Goal: Task Accomplishment & Management: Manage account settings

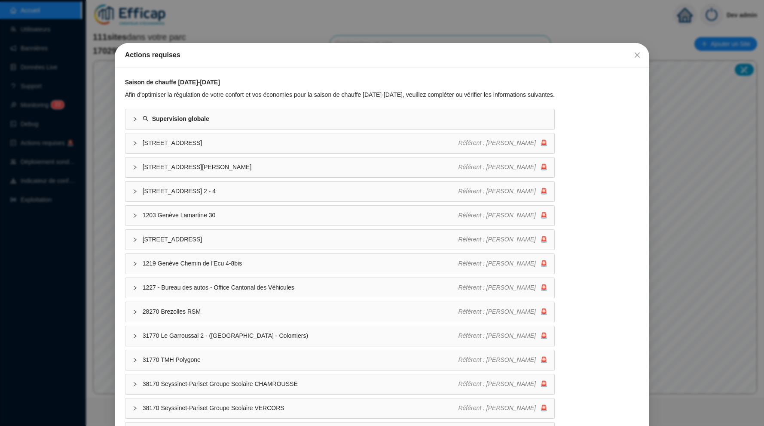
click at [635, 54] on icon "close" at bounding box center [637, 55] width 7 height 7
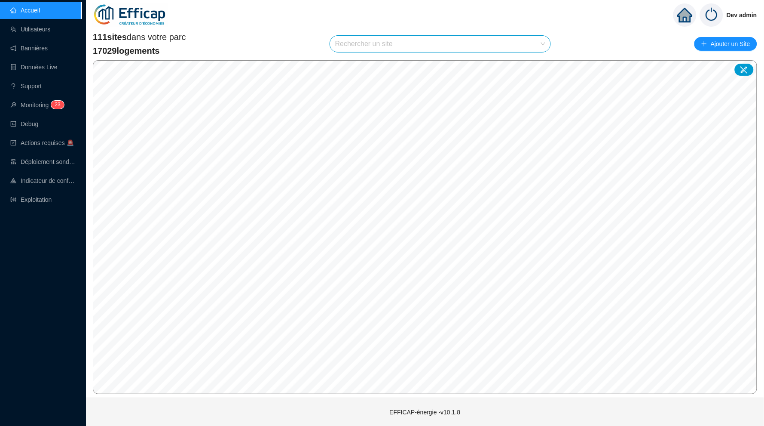
click at [447, 45] on input "search" at bounding box center [436, 44] width 202 height 16
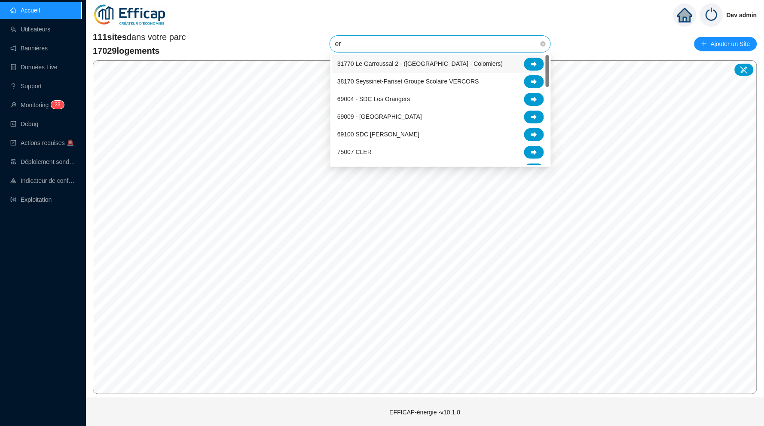
type input "era"
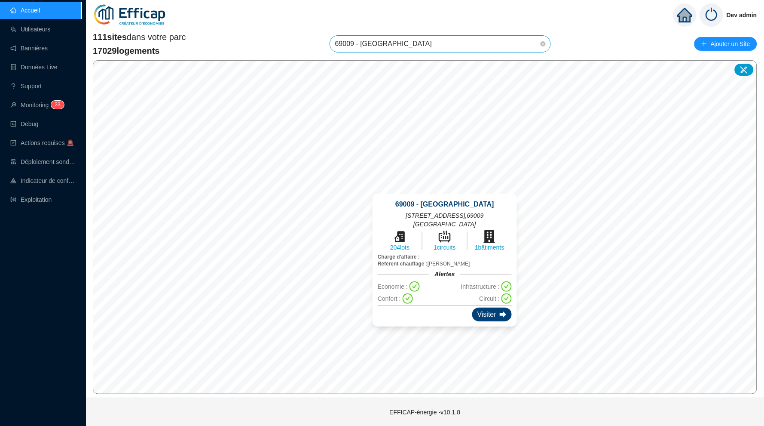
click at [489, 307] on div "Visiter" at bounding box center [492, 314] width 40 height 14
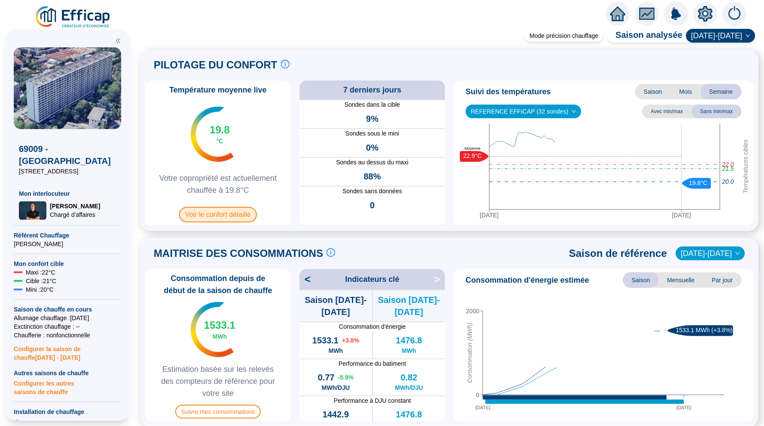
click at [230, 214] on span "Voir le confort détaillé" at bounding box center [218, 214] width 78 height 15
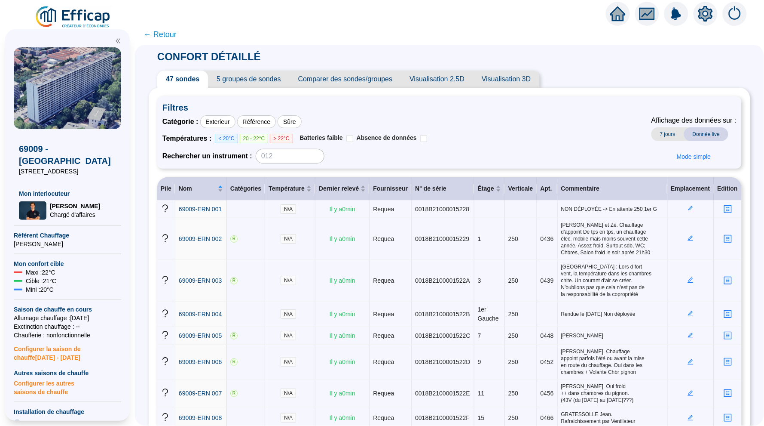
click at [433, 79] on span "Visualisation 2.5D" at bounding box center [437, 78] width 72 height 17
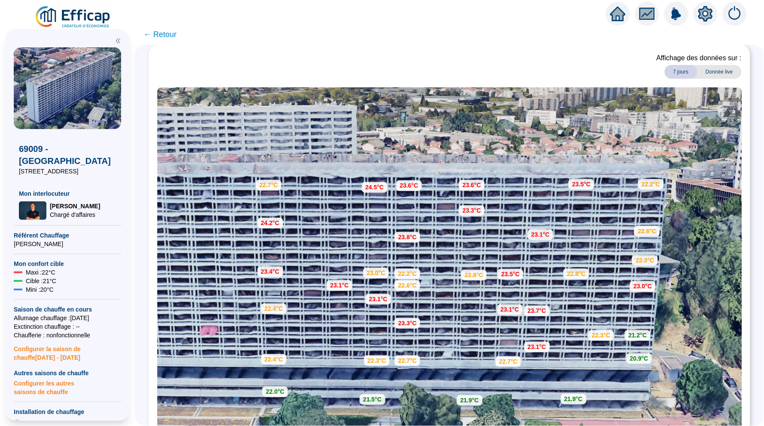
scroll to position [46, 0]
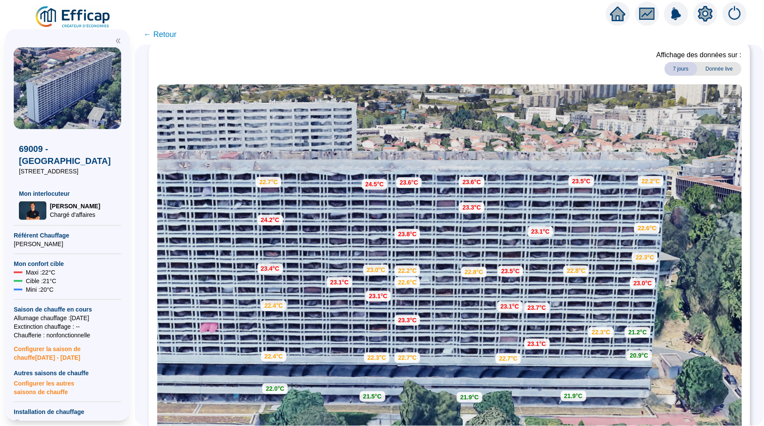
click at [162, 35] on span "← Retour" at bounding box center [160, 34] width 33 height 12
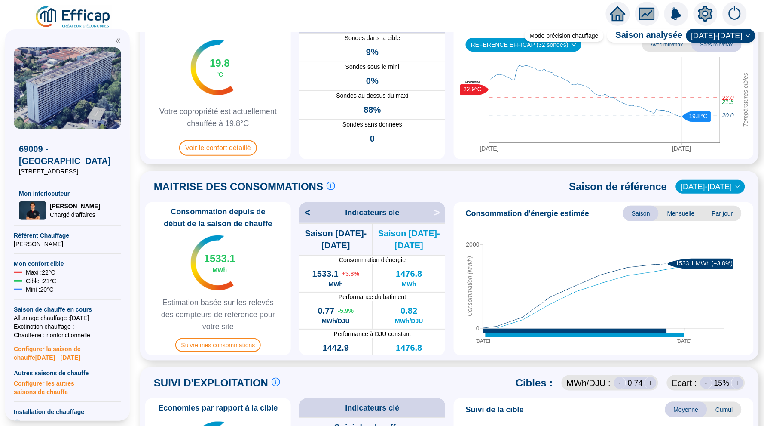
scroll to position [67, 0]
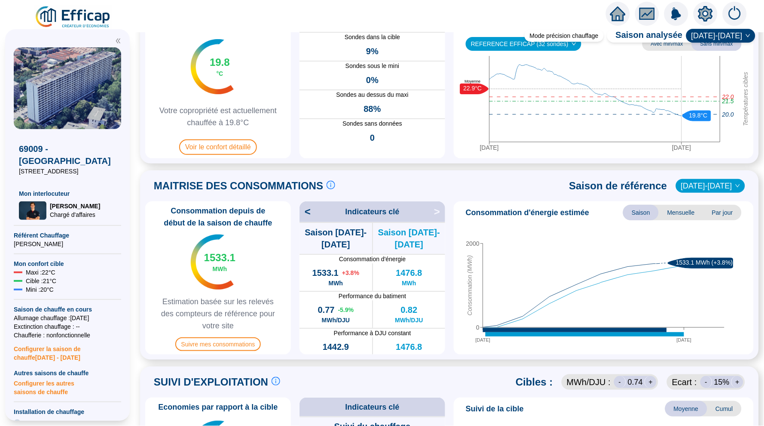
click at [680, 213] on span "Mensuelle" at bounding box center [681, 212] width 45 height 15
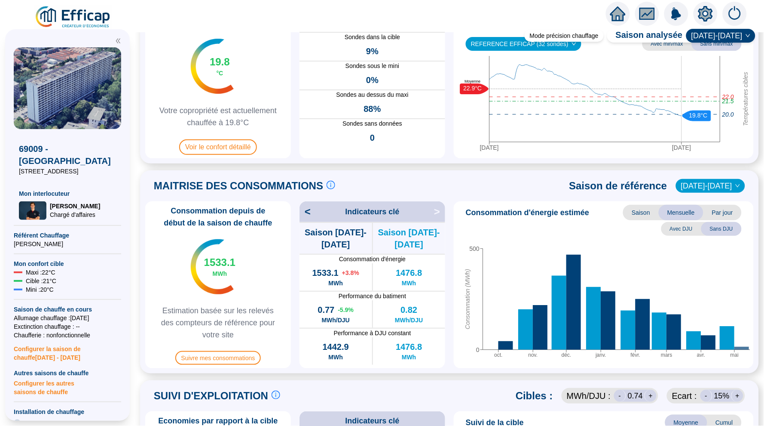
click at [718, 210] on span "Par jour" at bounding box center [723, 212] width 38 height 15
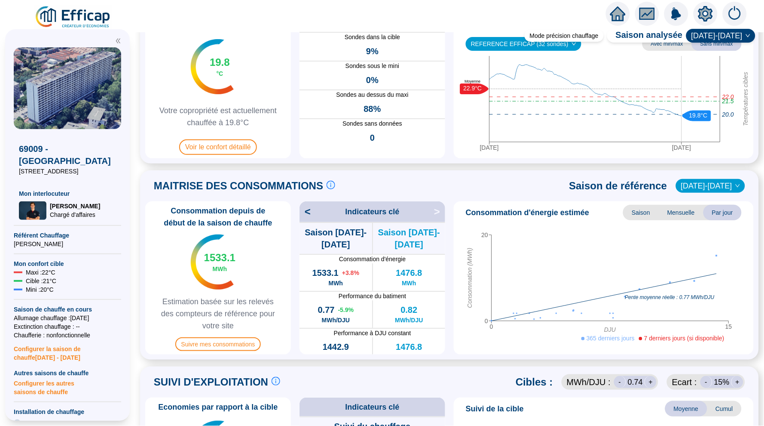
click at [614, 16] on icon "home" at bounding box center [617, 14] width 15 height 12
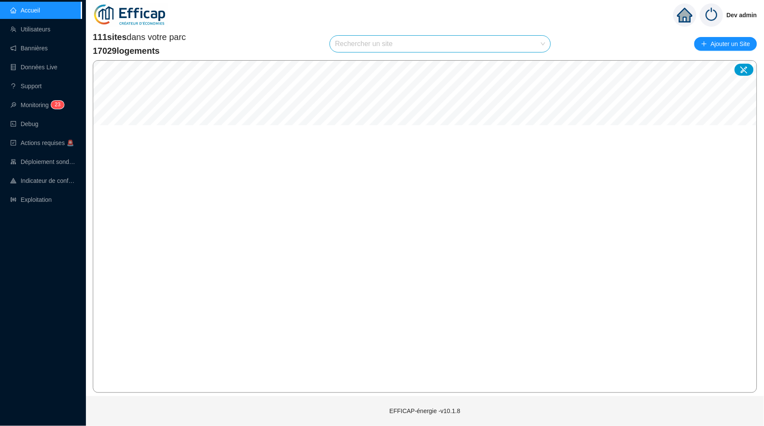
click at [485, 32] on div "111 sites dans votre parc 17029 logements Rechercher un site Ajouter un Site" at bounding box center [425, 44] width 665 height 26
click at [473, 38] on input "search" at bounding box center [436, 44] width 202 height 16
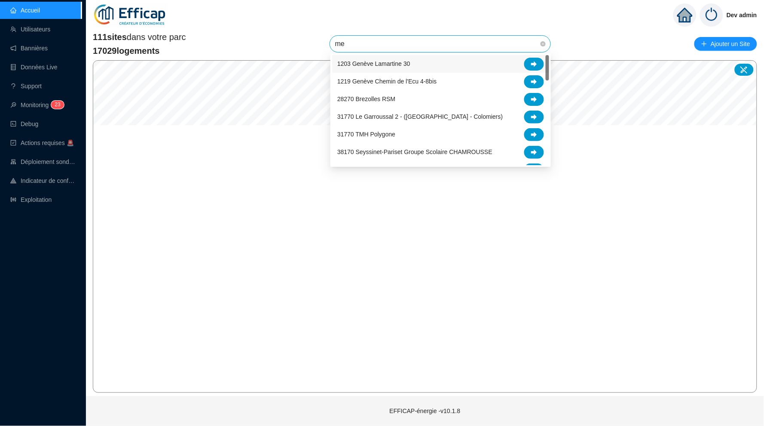
type input "mer"
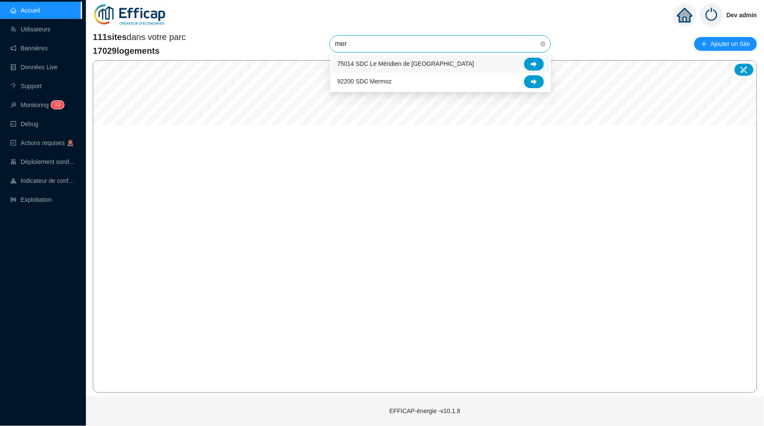
click at [441, 65] on div "75014 SDC Le Méridien de Paris" at bounding box center [440, 64] width 207 height 13
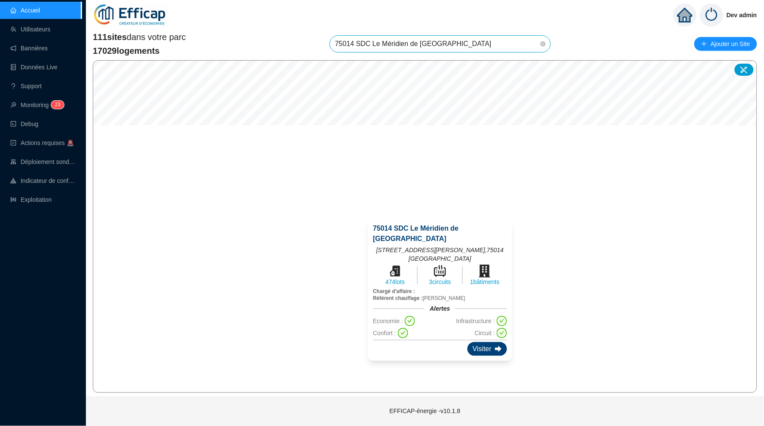
click at [495, 345] on icon at bounding box center [498, 348] width 7 height 7
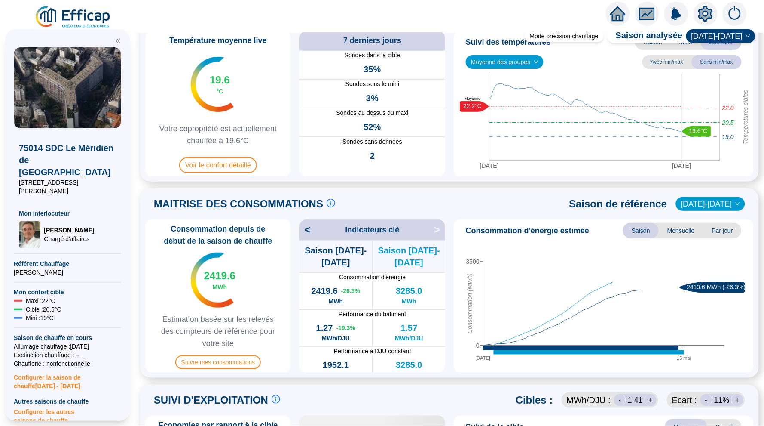
scroll to position [57, 0]
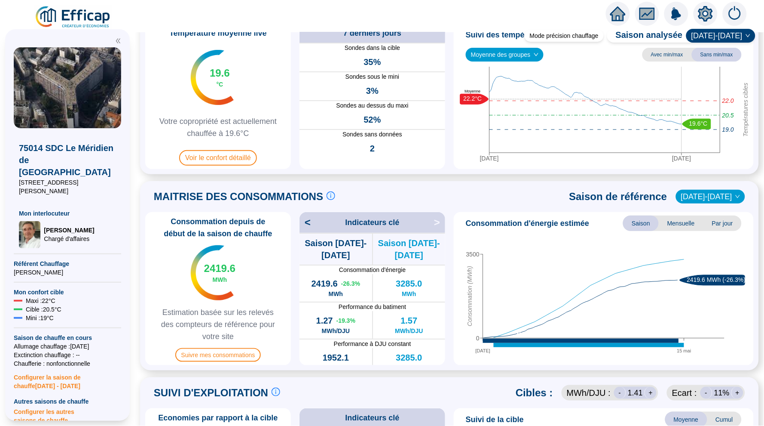
click at [727, 221] on span "Par jour" at bounding box center [723, 222] width 38 height 15
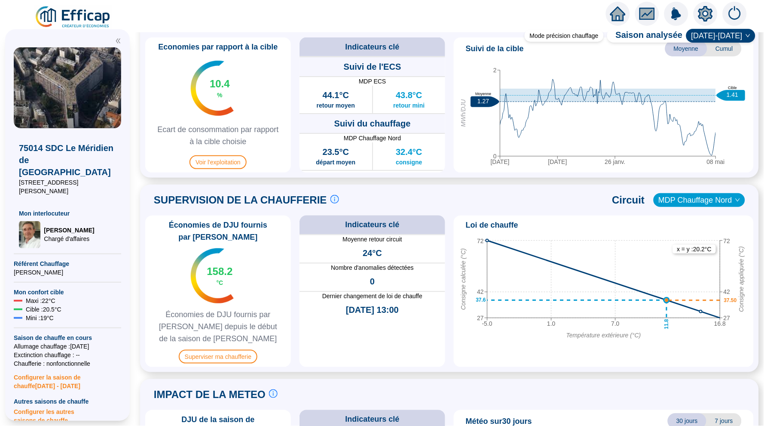
scroll to position [431, 0]
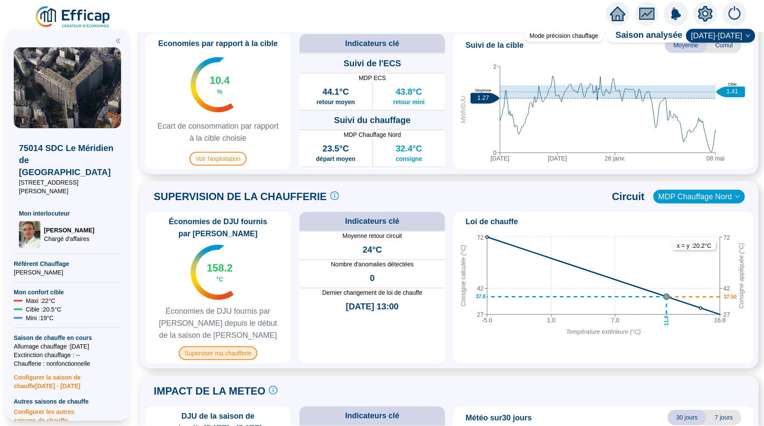
click at [232, 351] on span "Superviser ma chaufferie" at bounding box center [218, 353] width 79 height 14
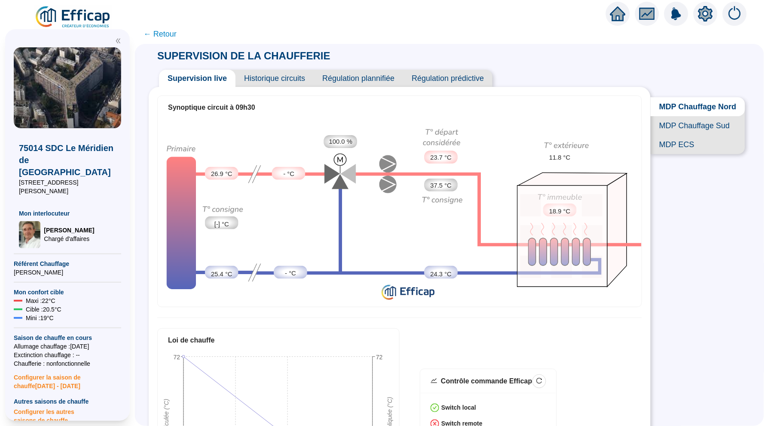
click at [279, 80] on span "Historique circuits" at bounding box center [275, 78] width 78 height 17
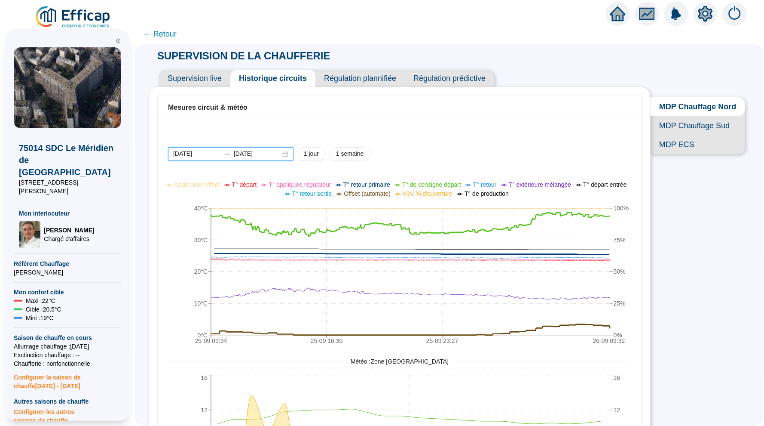
click at [202, 155] on input "2025-09-25" at bounding box center [196, 153] width 47 height 9
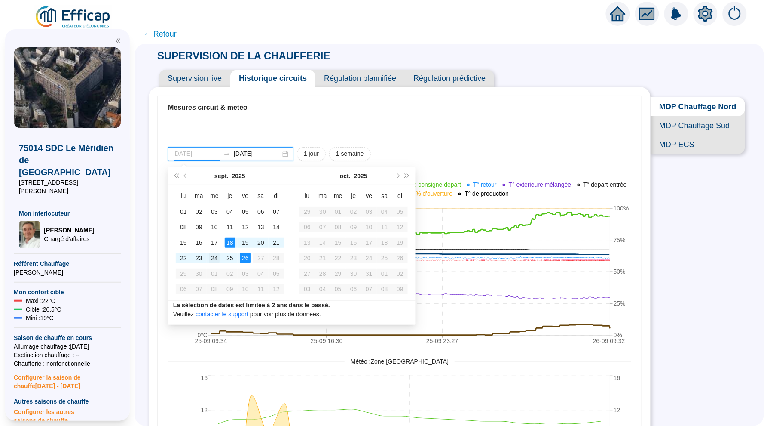
type input "2025-09-24"
click at [219, 257] on div "24" at bounding box center [214, 258] width 10 height 10
type input "2025-09-26"
click at [242, 253] on div "26" at bounding box center [245, 258] width 10 height 10
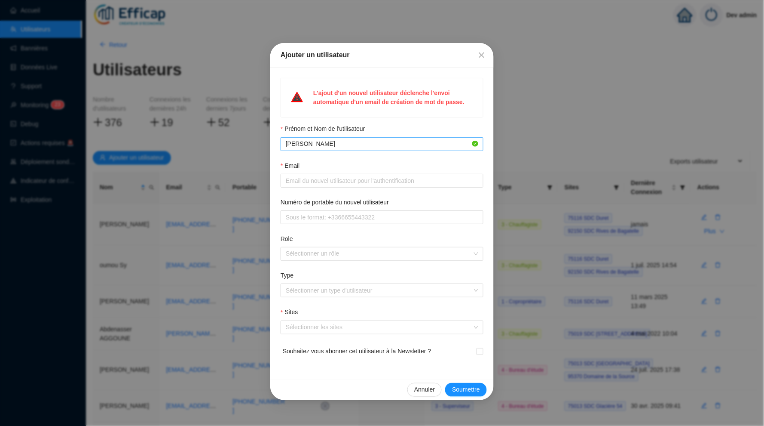
click at [306, 139] on input "Terimi Narges" at bounding box center [378, 143] width 185 height 9
click at [296, 141] on input "Terimi Narges" at bounding box center [378, 143] width 185 height 9
click at [310, 142] on input "Temimi Narges" at bounding box center [378, 143] width 185 height 9
type input "Temimi Narges"
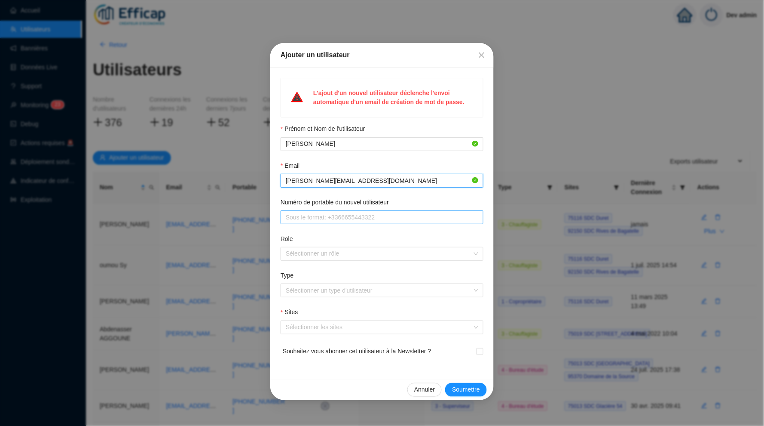
type input "narges.temimi@ik.me"
click at [360, 253] on div at bounding box center [377, 254] width 190 height 12
type input "+33676780773"
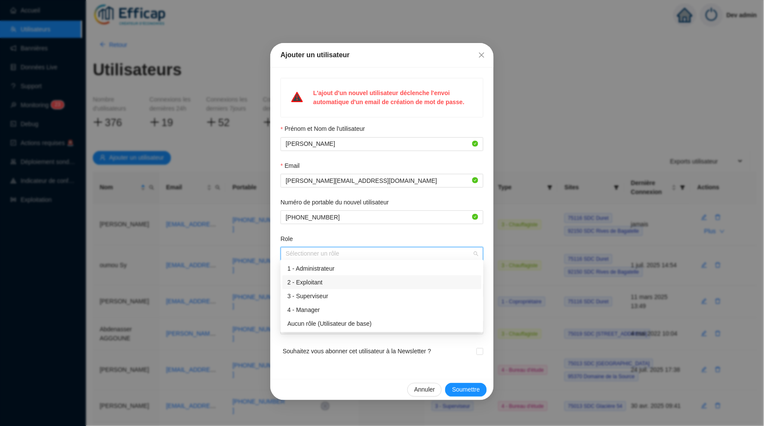
click at [341, 282] on div "2 - Exploitant" at bounding box center [382, 282] width 189 height 9
click at [328, 363] on div "Souhaitez vous abonner cet utilisateur à la Newsletter ?" at bounding box center [382, 356] width 203 height 24
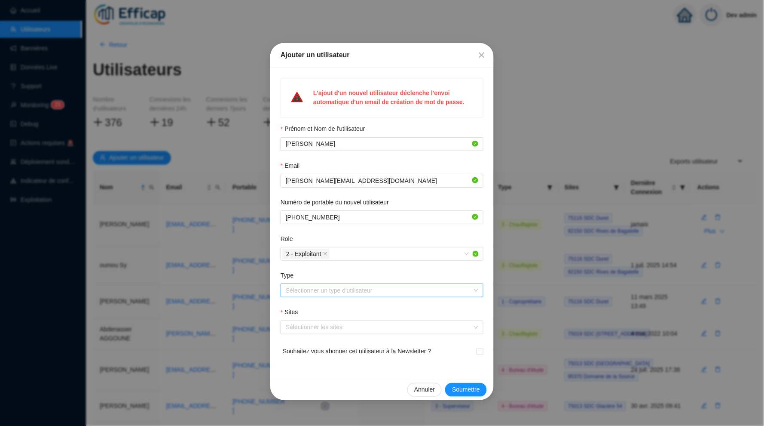
click at [336, 288] on input "Type" at bounding box center [378, 290] width 185 height 13
click at [335, 304] on div "1 - Copropriétaire" at bounding box center [382, 304] width 189 height 9
click at [323, 328] on div at bounding box center [377, 327] width 190 height 12
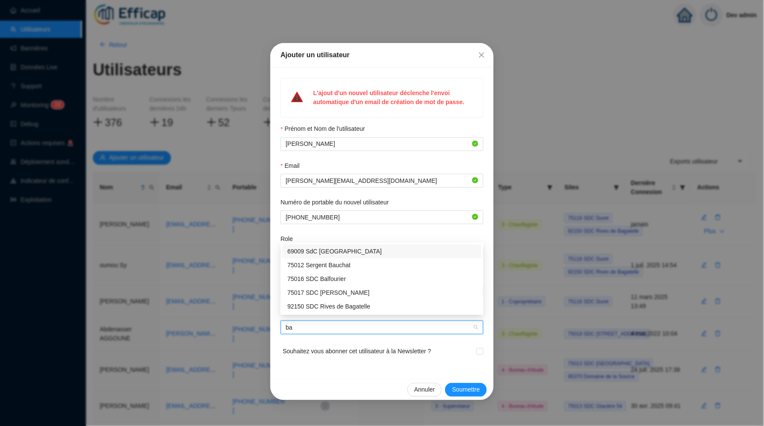
type input "bal"
click at [345, 289] on div "69009 SdC [GEOGRAPHIC_DATA]" at bounding box center [382, 292] width 189 height 9
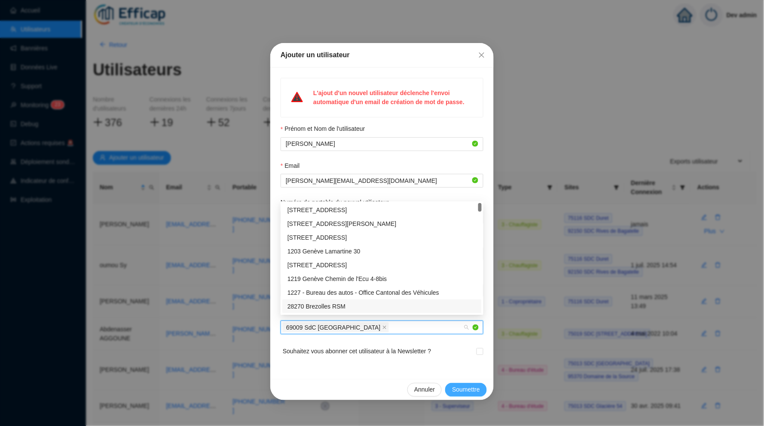
click at [466, 386] on span "Soumettre" at bounding box center [466, 389] width 28 height 9
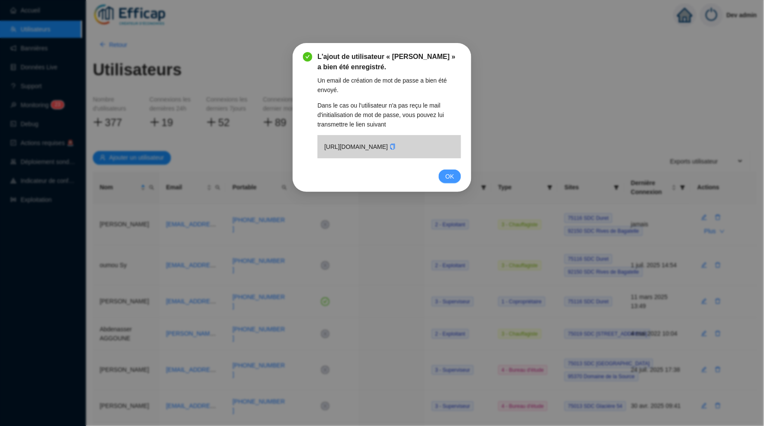
click at [446, 181] on span "OK" at bounding box center [450, 176] width 9 height 9
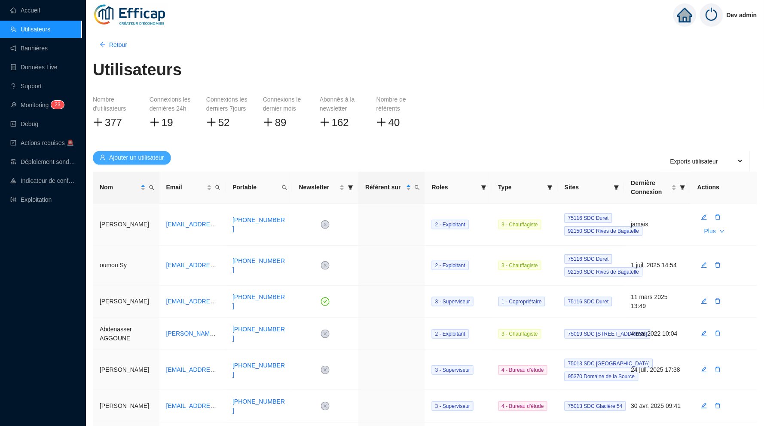
click at [132, 155] on span "Ajouter un utilisateur" at bounding box center [136, 157] width 55 height 9
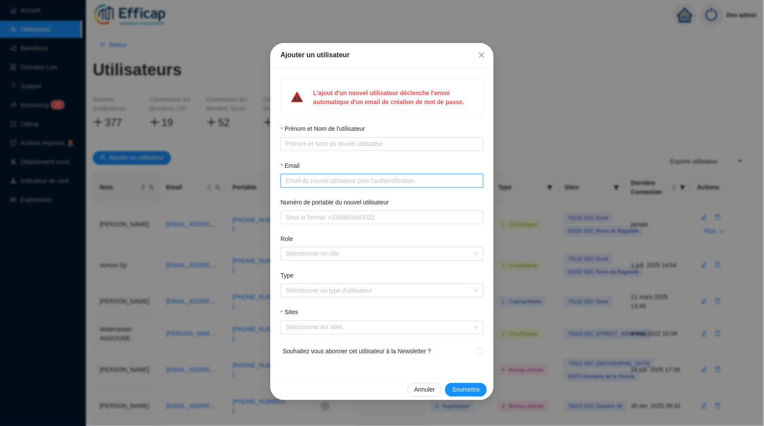
type input "b"
type input "v.lucain@regiepedrini.fr"
click at [301, 137] on span at bounding box center [382, 144] width 203 height 14
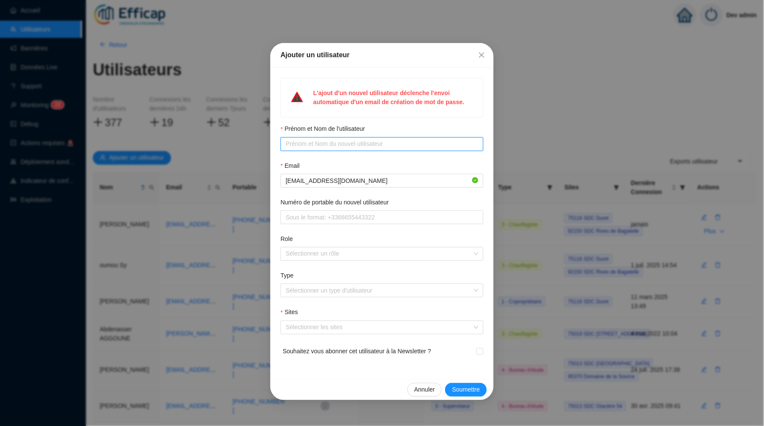
type input "B"
type input "Valérie Lucain"
click at [303, 220] on span at bounding box center [382, 217] width 203 height 14
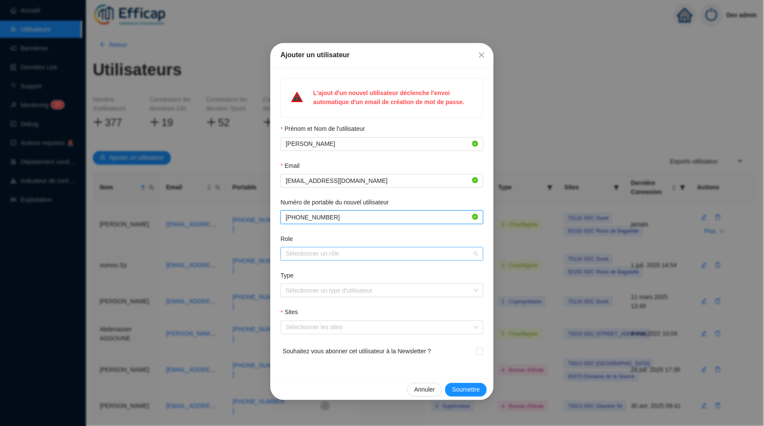
click at [306, 248] on div at bounding box center [377, 254] width 190 height 12
type input "+33627581628"
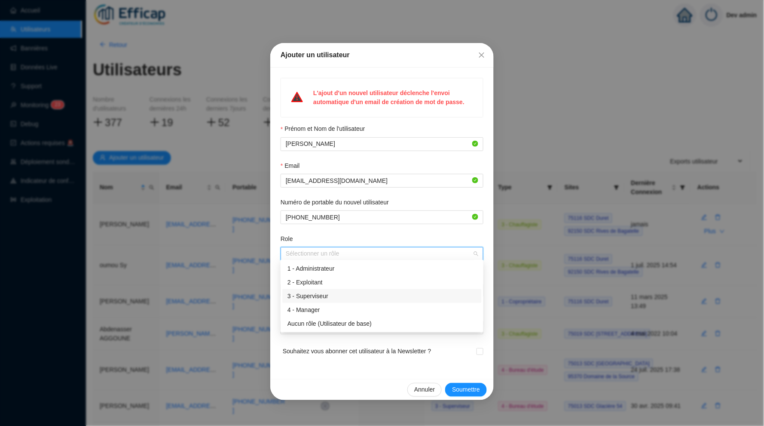
click at [328, 294] on div "3 - Superviseur" at bounding box center [382, 295] width 189 height 9
click at [288, 346] on span "Souhaitez vous abonner cet utilisateur à la Newsletter ?" at bounding box center [357, 356] width 149 height 20
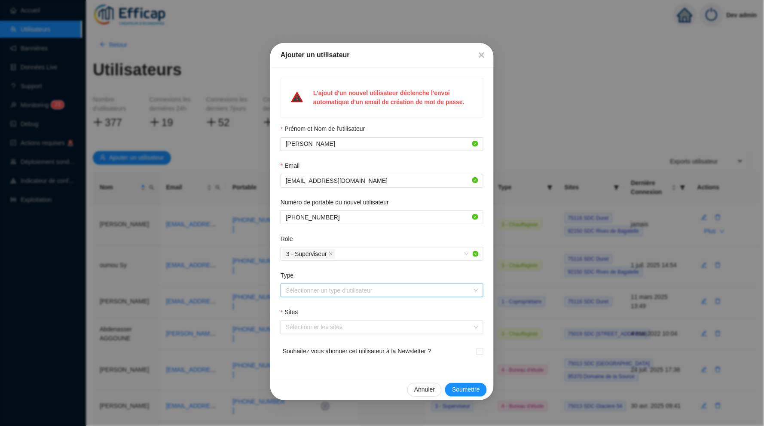
click at [321, 290] on input "Type" at bounding box center [378, 290] width 185 height 13
click at [320, 317] on div "2 - Syndic" at bounding box center [382, 318] width 189 height 9
click at [354, 346] on span "Souhaitez vous abonner cet utilisateur à la Newsletter ?" at bounding box center [357, 356] width 149 height 20
click at [347, 329] on div at bounding box center [377, 327] width 190 height 12
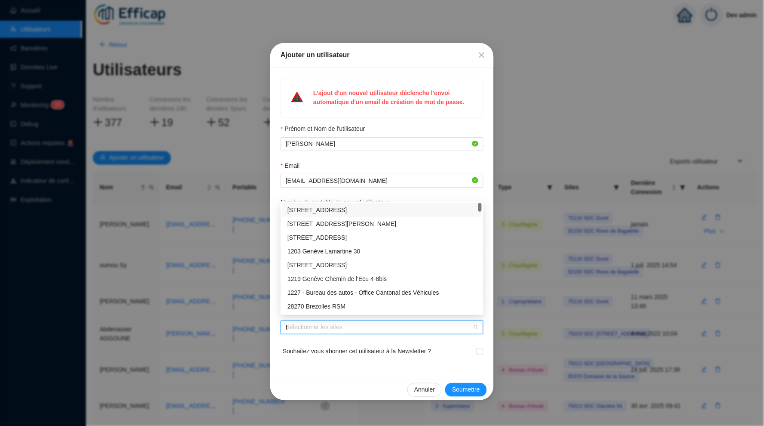
type input "bal"
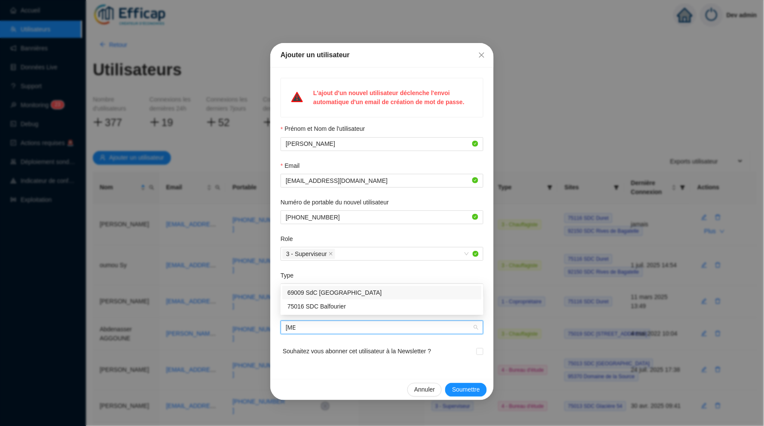
click at [347, 291] on div "69009 SdC [GEOGRAPHIC_DATA]" at bounding box center [382, 292] width 189 height 9
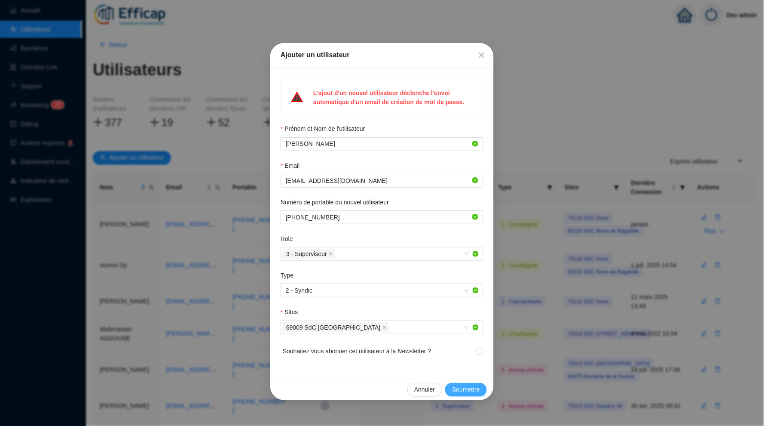
click at [460, 386] on span "Soumettre" at bounding box center [466, 389] width 28 height 9
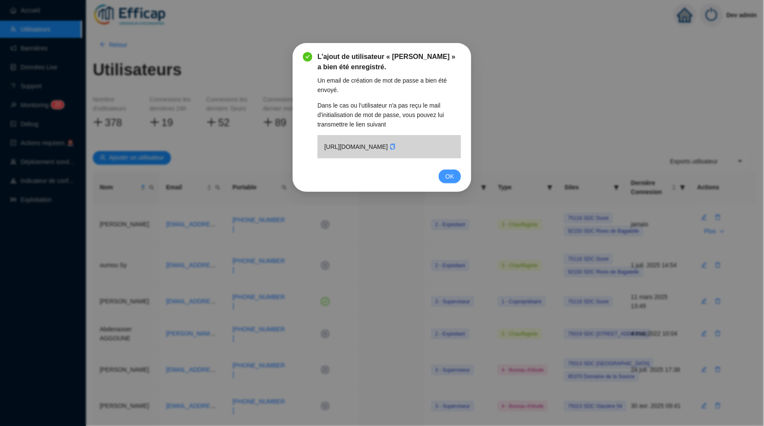
click at [449, 181] on span "OK" at bounding box center [450, 176] width 9 height 9
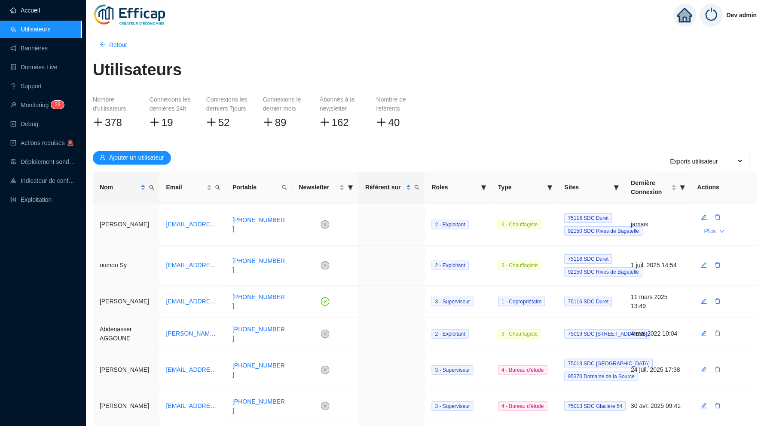
click at [37, 14] on link "Accueil" at bounding box center [25, 10] width 30 height 7
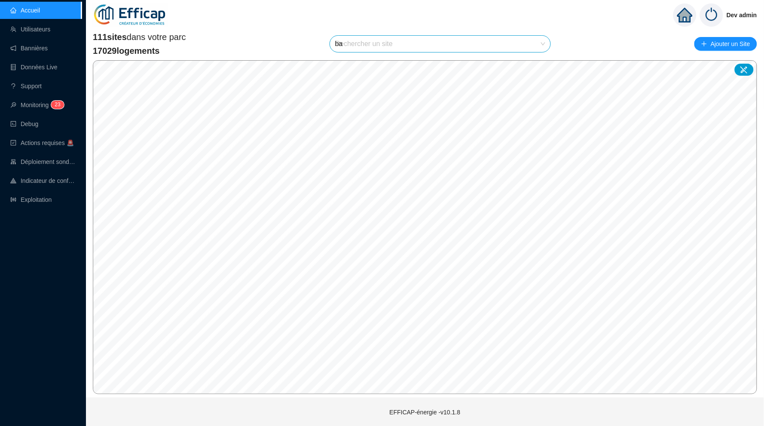
type input "bal"
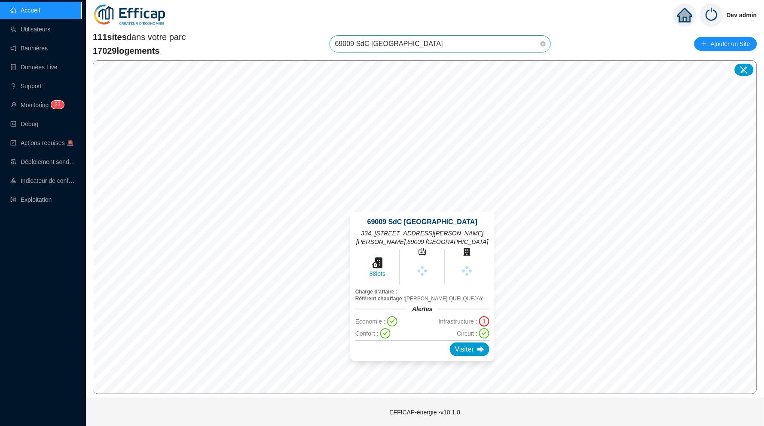
click at [466, 358] on div "69009 SdC Balmont Ouest 334, 335, 336, rue du Doyen G. CHAPAS , 69009 LYON 88 l…" at bounding box center [422, 286] width 144 height 150
click at [466, 354] on div "69009 SdC Balmont Ouest 334, 335, 336, rue du Doyen G. CHAPAS , 69009 LYON 88 l…" at bounding box center [422, 286] width 144 height 150
click at [465, 357] on div "69009 SdC Balmont Ouest 334, 335, 336, rue du Doyen G. CHAPAS , 69009 LYON 88 l…" at bounding box center [422, 286] width 144 height 150
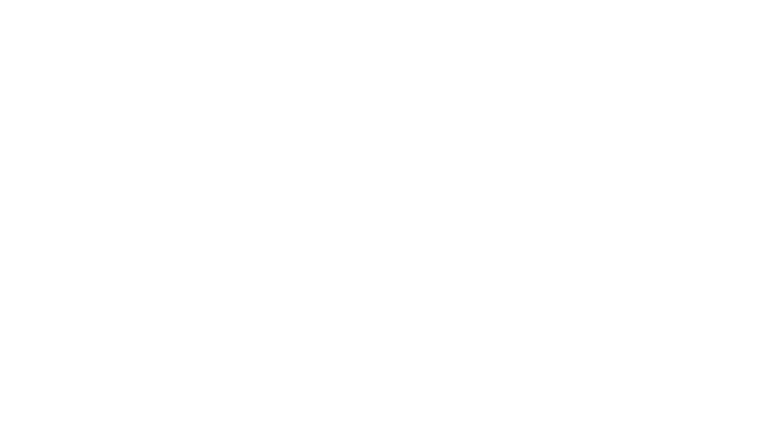
click at [465, 343] on div at bounding box center [382, 213] width 764 height 426
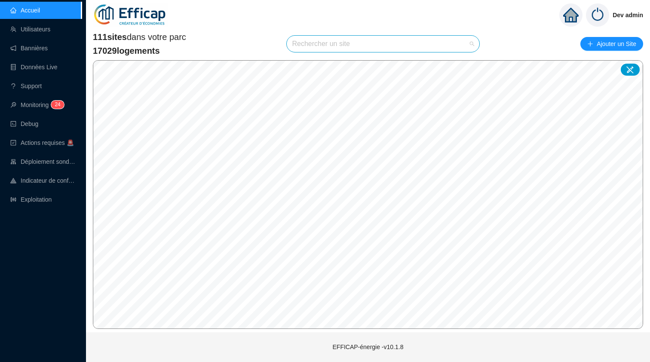
click at [374, 48] on input "search" at bounding box center [379, 44] width 175 height 16
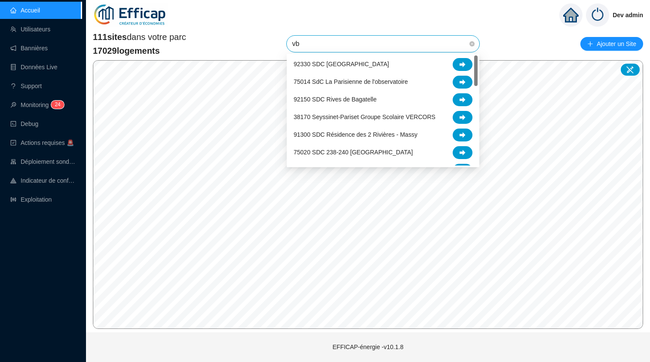
type input "v"
type input "balm"
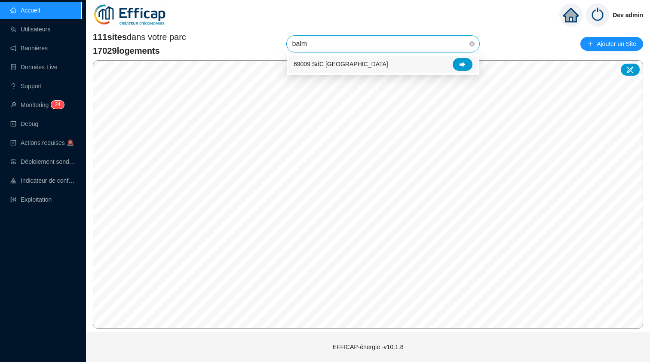
click at [393, 64] on div "69009 SdC [GEOGRAPHIC_DATA]" at bounding box center [383, 64] width 179 height 13
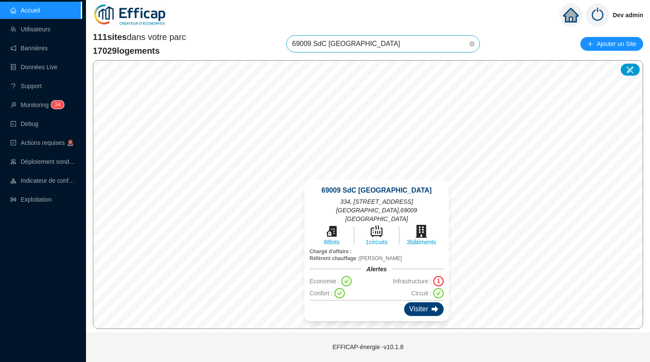
click at [429, 302] on div "Visiter" at bounding box center [424, 309] width 40 height 14
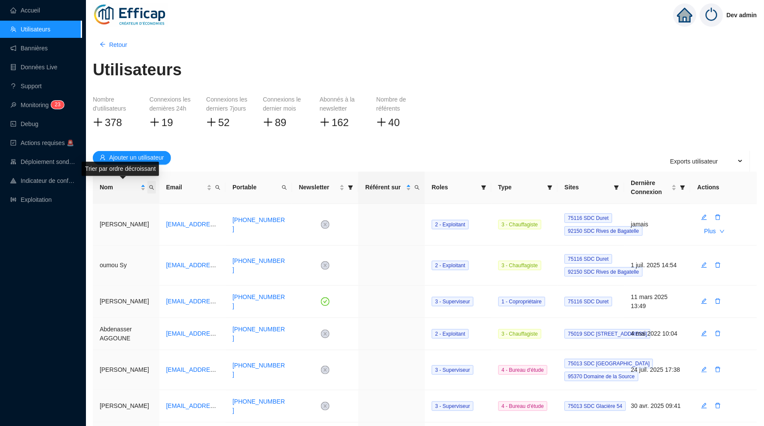
click at [151, 186] on icon "search" at bounding box center [151, 187] width 5 height 5
type input "daus"
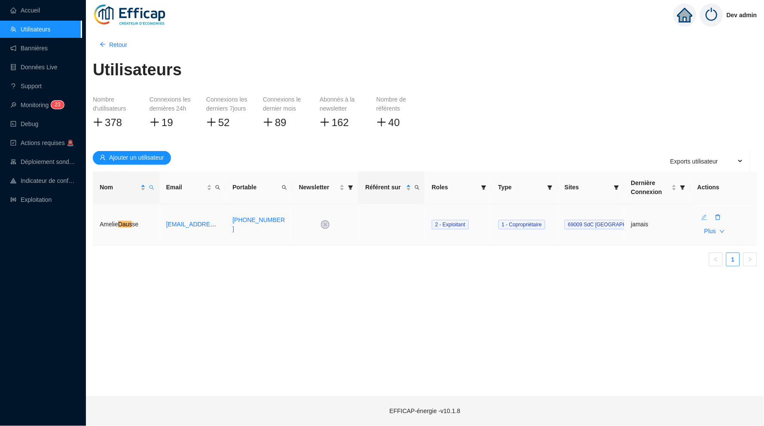
click at [703, 217] on icon "edit" at bounding box center [704, 217] width 6 height 6
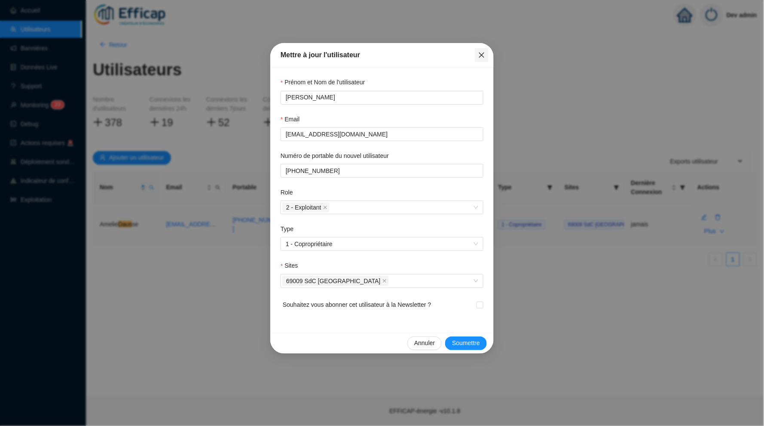
click at [481, 50] on button "Close" at bounding box center [482, 55] width 14 height 14
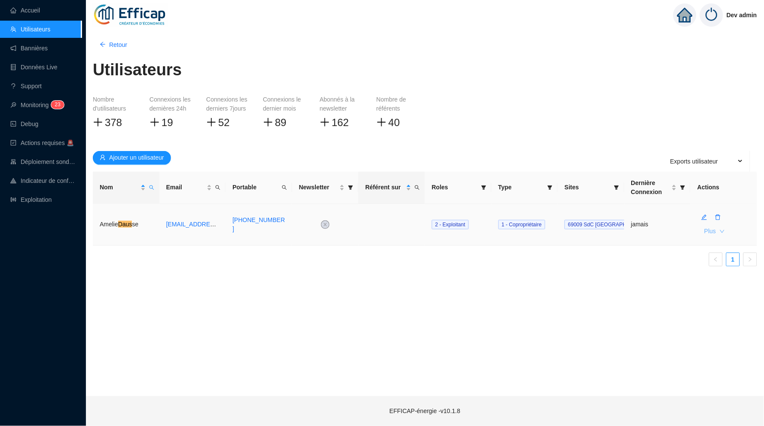
click at [720, 229] on icon "down" at bounding box center [722, 231] width 5 height 5
click at [708, 230] on span "Plus" at bounding box center [710, 231] width 12 height 9
click at [686, 245] on span "Initialisation du mot de passe" at bounding box center [680, 248] width 78 height 9
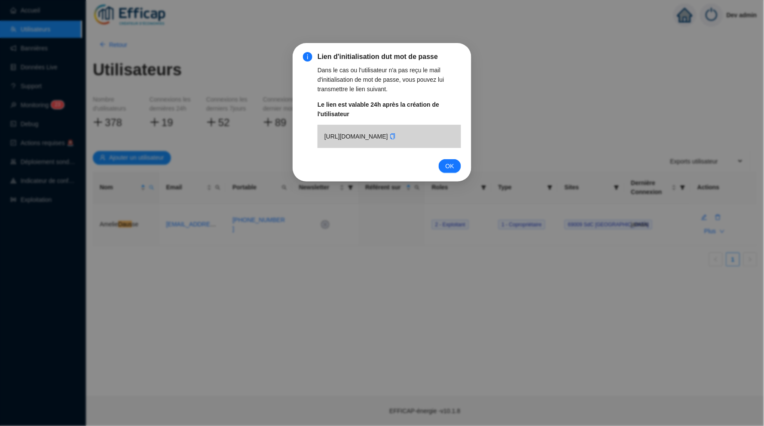
click at [340, 148] on div "https://efficap-energie.eu.auth0.com/u/reset-verify?ticket=TbUQ4ZQTbHmua5hl9Z0H…" at bounding box center [390, 136] width 144 height 23
click at [390, 139] on icon "copy" at bounding box center [393, 136] width 6 height 6
click at [449, 171] on span "OK" at bounding box center [450, 165] width 9 height 9
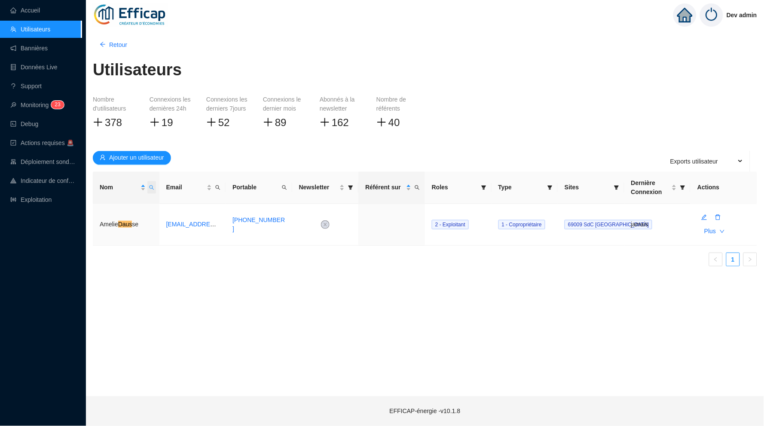
click at [150, 185] on icon "search" at bounding box center [151, 187] width 5 height 5
type input "temi"
click at [82, 218] on button "button" at bounding box center [90, 219] width 39 height 10
click at [701, 214] on icon "edit" at bounding box center [704, 217] width 6 height 6
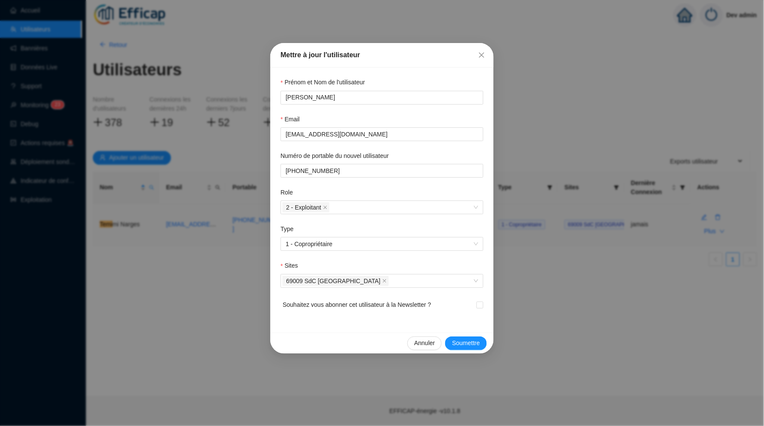
click at [423, 338] on span "Annuler" at bounding box center [424, 342] width 21 height 9
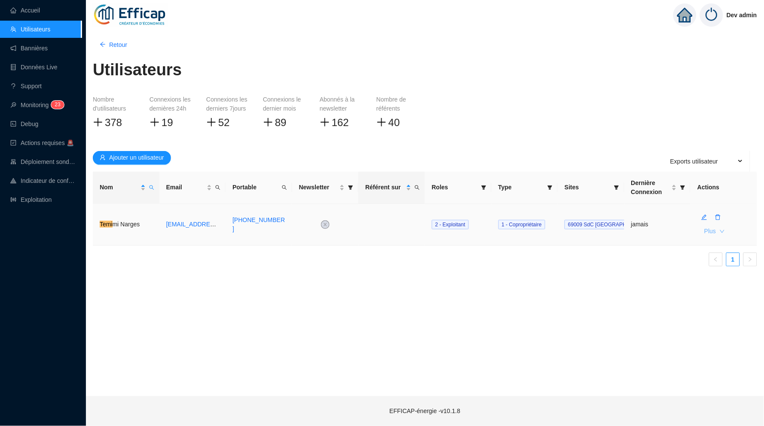
click at [718, 227] on button "Plus" at bounding box center [715, 231] width 34 height 14
click at [681, 249] on span "Initialisation du mot de passe" at bounding box center [680, 248] width 78 height 9
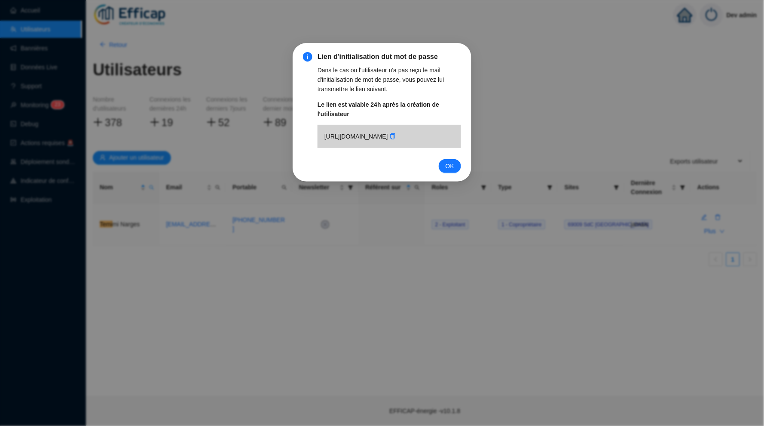
click at [353, 148] on div "https://efficap-energie.eu.auth0.com/u/reset-verify?ticket=sbjttfquAmQjbVYvKkhs…" at bounding box center [390, 136] width 144 height 23
drag, startPoint x: 353, startPoint y: 159, endPoint x: 313, endPoint y: 129, distance: 49.9
click at [313, 129] on div "Lien d'initialisation dut mot de passe Dans le cas ou l'utilisateur n'a pas reç…" at bounding box center [382, 103] width 158 height 102
copy div "https://efficap-energie.eu.auth0.com/u/reset-verify?ticket=sbjttfquAmQjbVYvKkhs…"
click at [447, 171] on span "OK" at bounding box center [450, 165] width 9 height 9
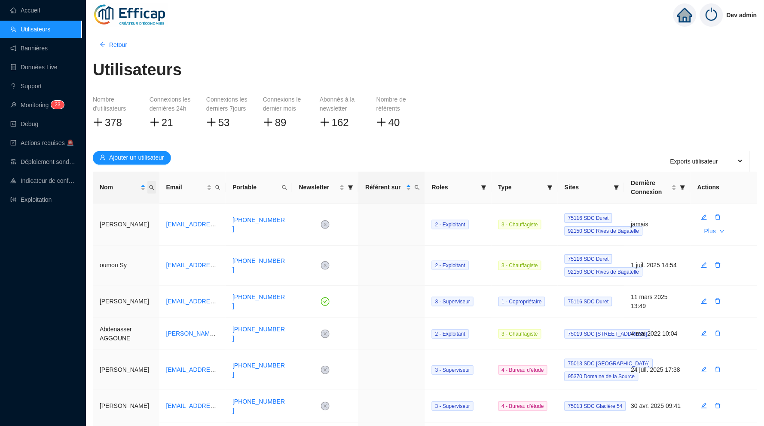
click at [151, 185] on icon "search" at bounding box center [151, 187] width 5 height 5
type input "ameli"
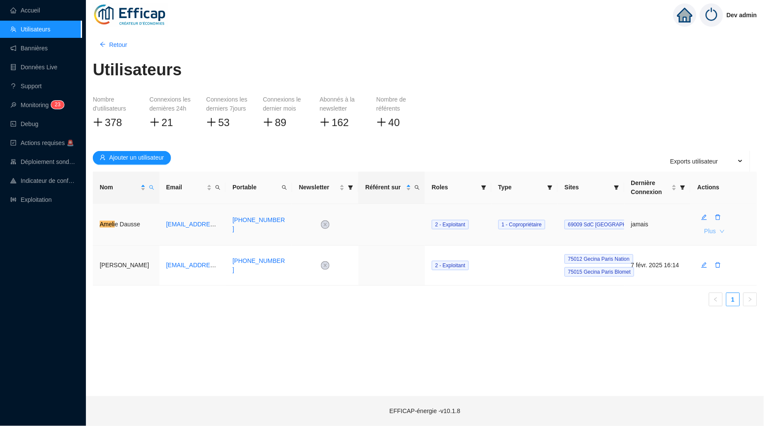
click at [716, 230] on span "Plus" at bounding box center [710, 231] width 12 height 9
click at [600, 136] on div "Nombre d'utilisateurs 378 Connexions les dernières 24h 21 Connexions les dernie…" at bounding box center [425, 119] width 665 height 49
click at [689, 3] on div "Dev admin" at bounding box center [716, 15] width 98 height 30
